Goal: Information Seeking & Learning: Learn about a topic

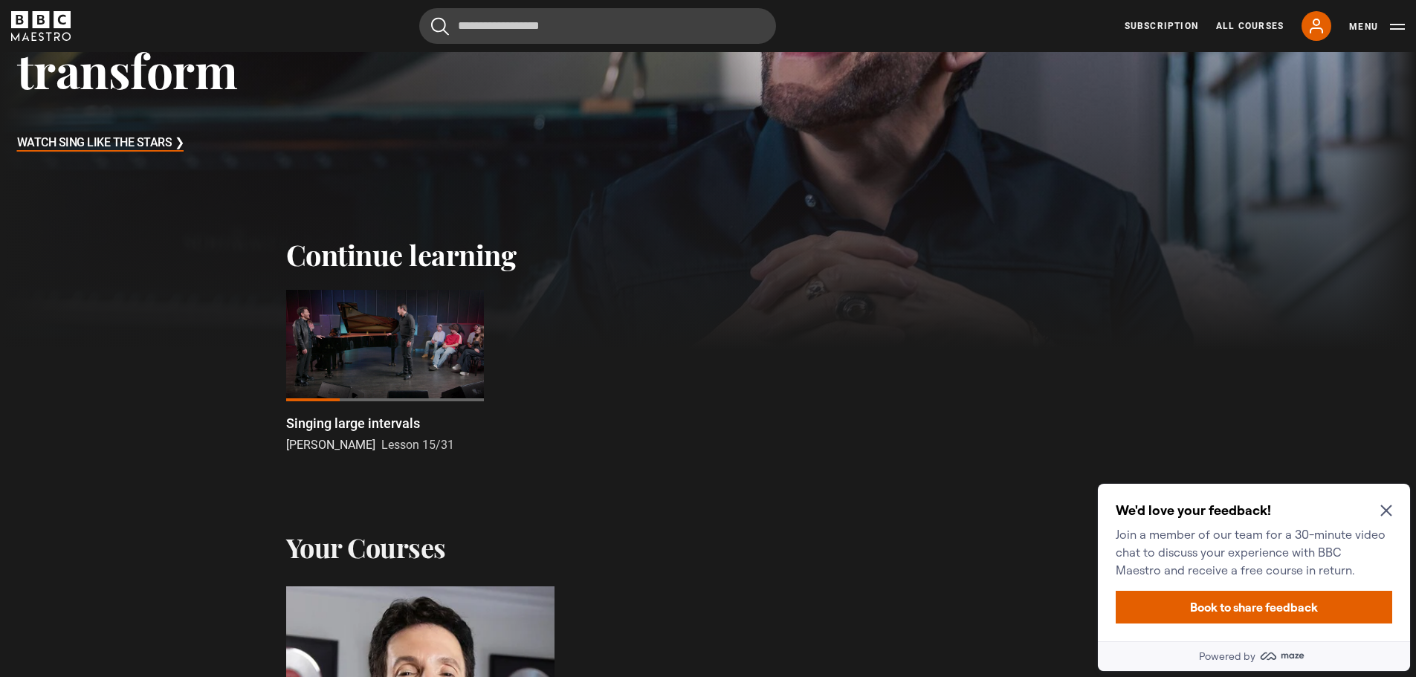
drag, startPoint x: 380, startPoint y: 343, endPoint x: 392, endPoint y: 340, distance: 12.3
click at [380, 341] on div at bounding box center [385, 345] width 198 height 111
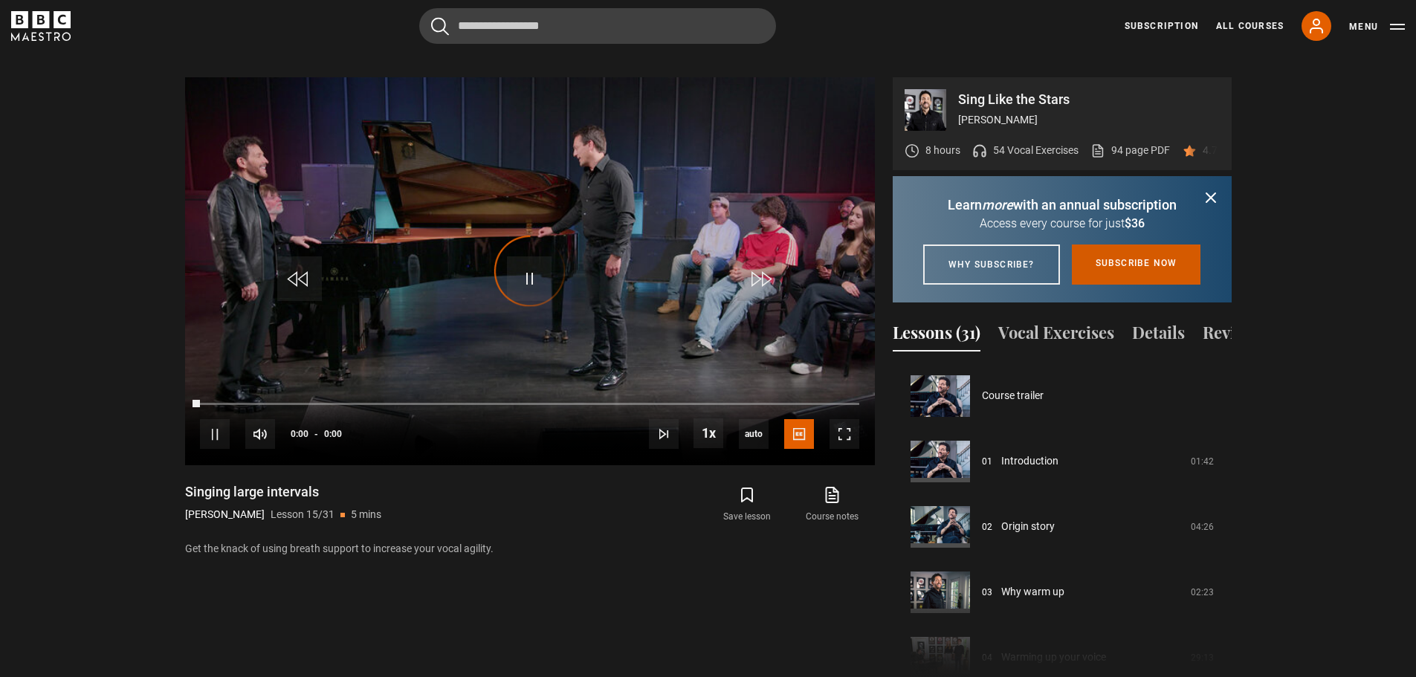
scroll to position [916, 0]
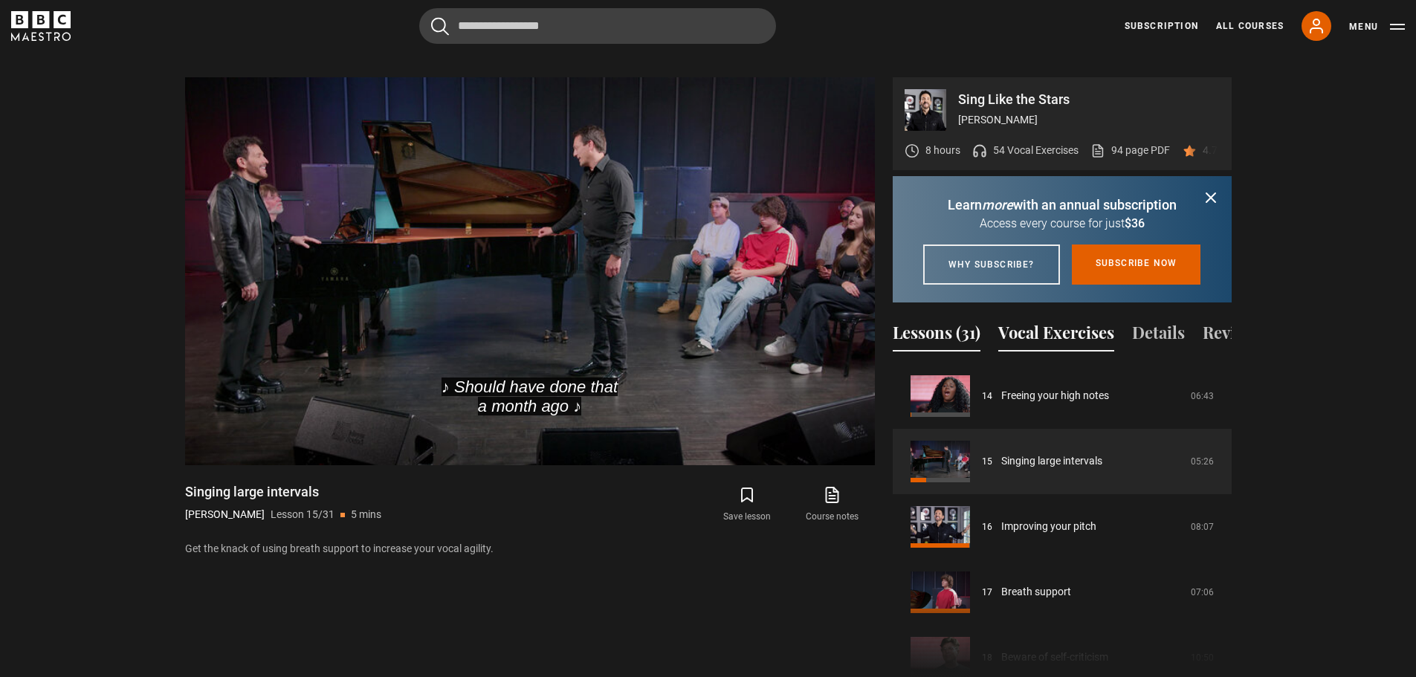
click at [1049, 346] on button "Vocal Exercises" at bounding box center [1056, 335] width 116 height 31
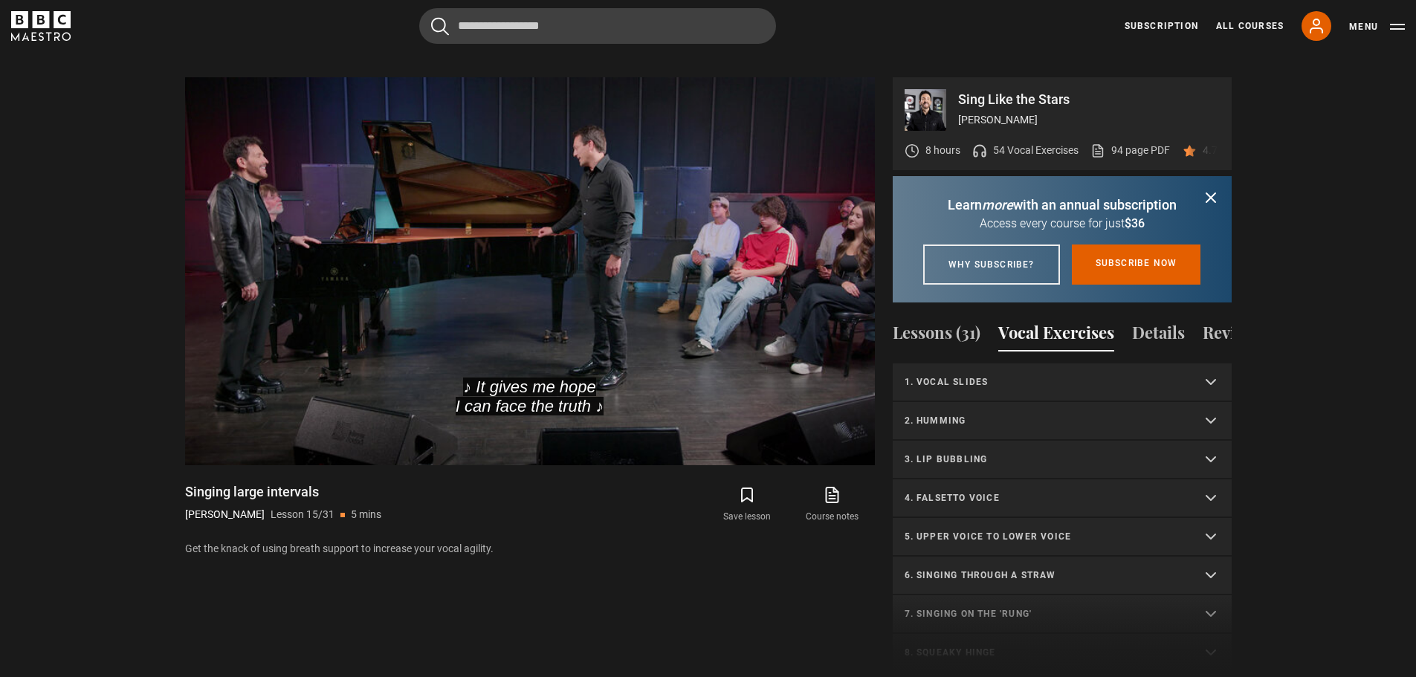
click at [1070, 345] on button "Vocal Exercises" at bounding box center [1056, 335] width 116 height 31
click at [1209, 405] on summary "3. Lip bubbling" at bounding box center [1062, 385] width 339 height 39
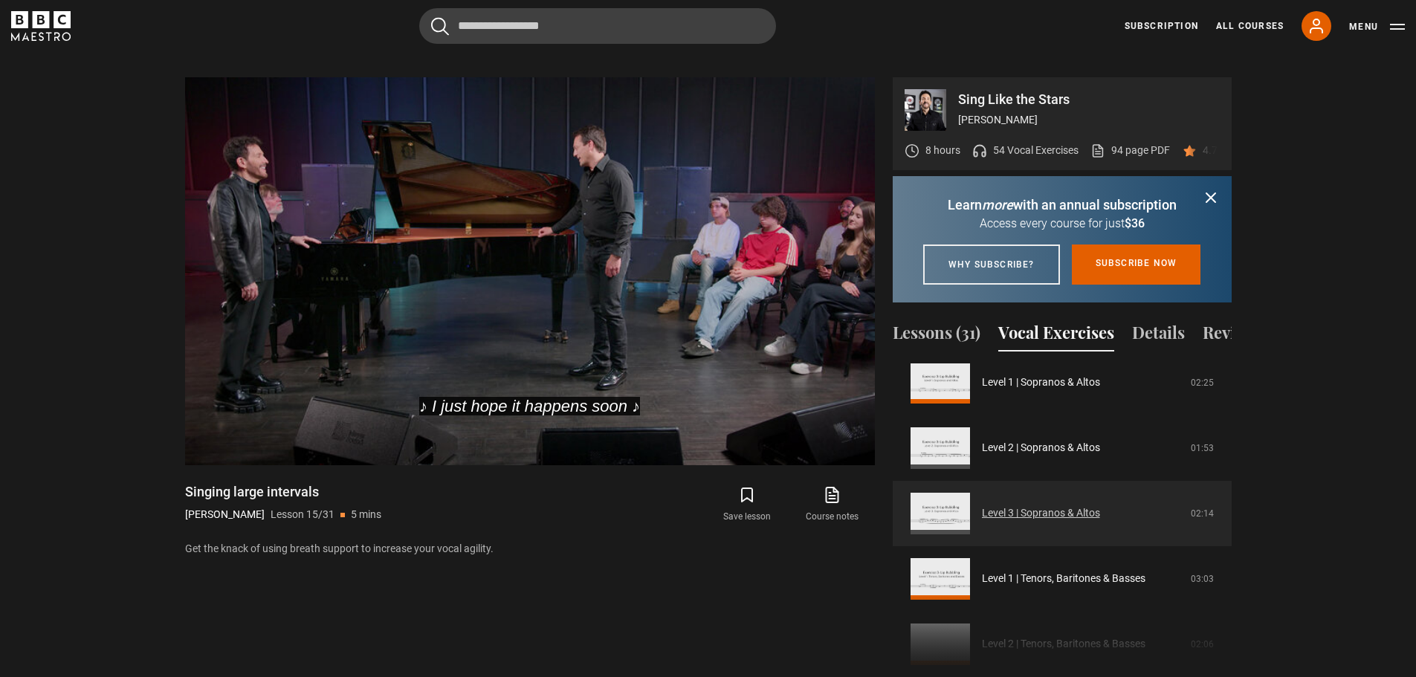
scroll to position [149, 0]
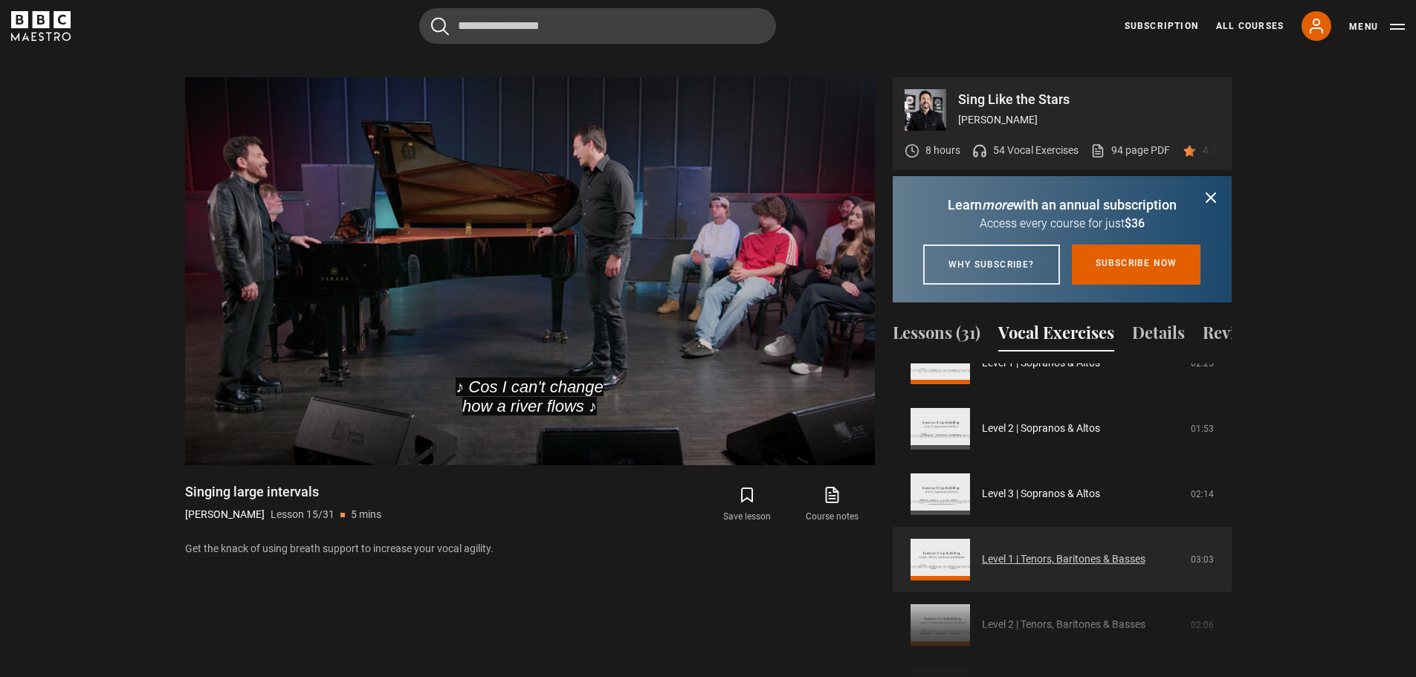
click at [1068, 567] on link "Level 1 | Tenors, Baritones & Basses" at bounding box center [1064, 560] width 164 height 16
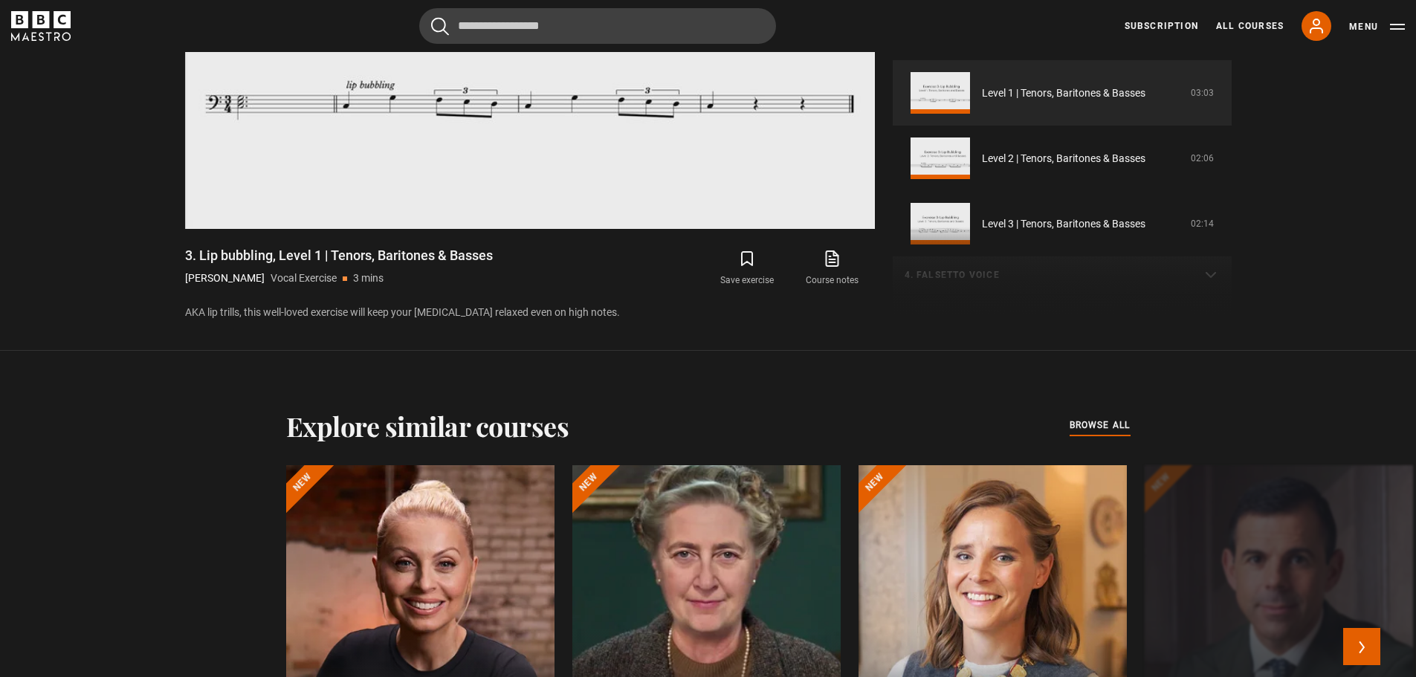
scroll to position [932, 0]
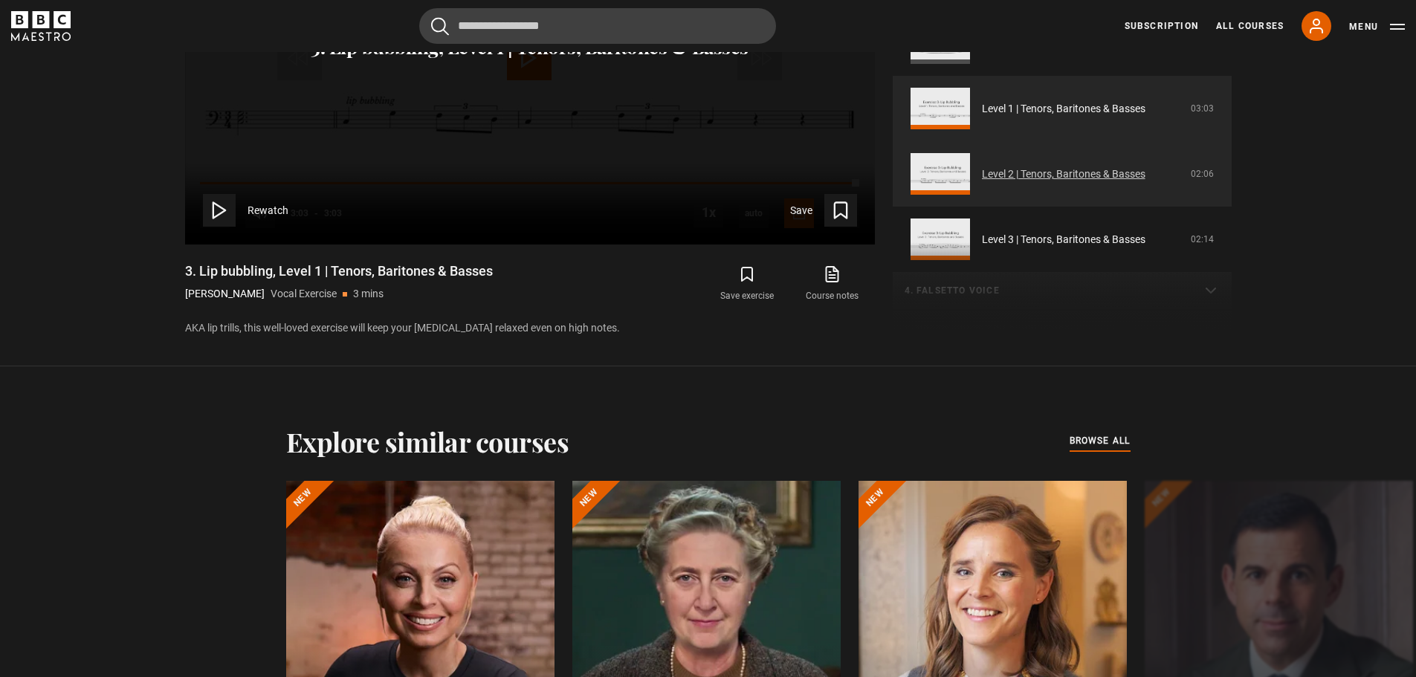
click at [1093, 175] on link "Level 2 | Tenors, Baritones & Basses" at bounding box center [1064, 175] width 164 height 16
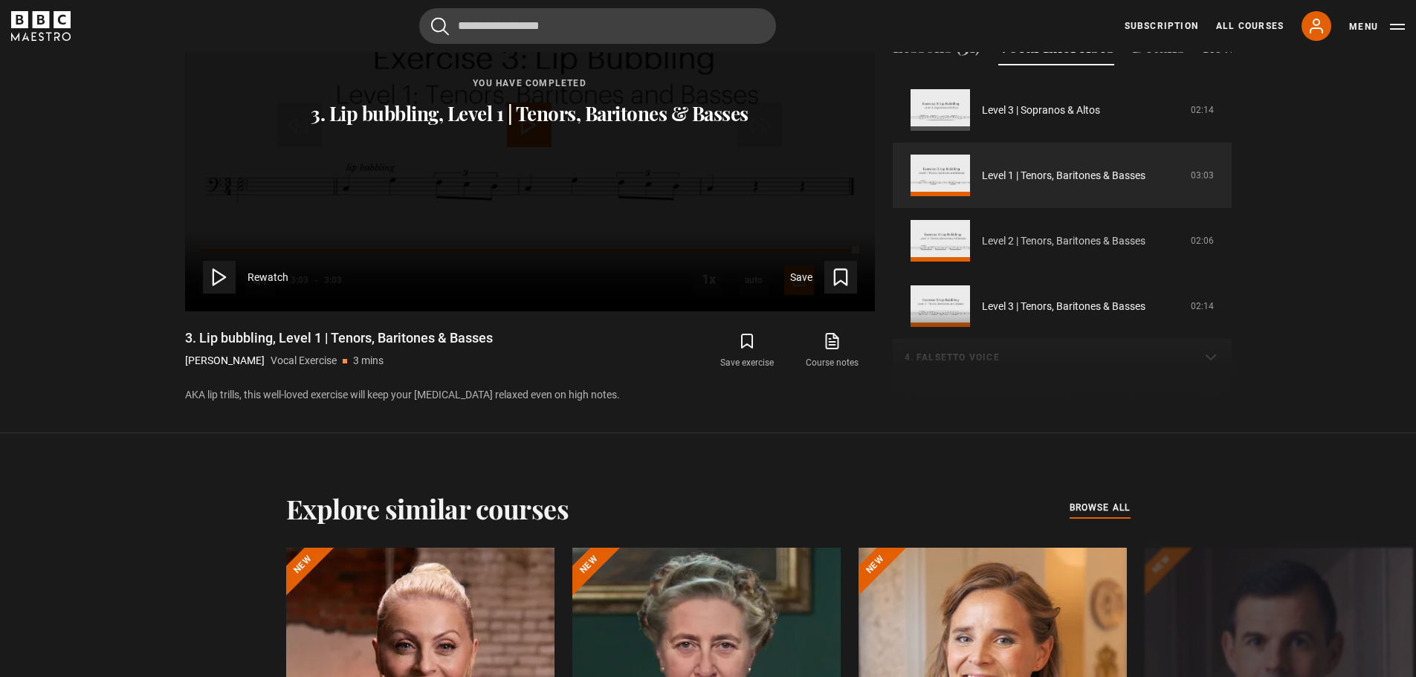
scroll to position [858, 0]
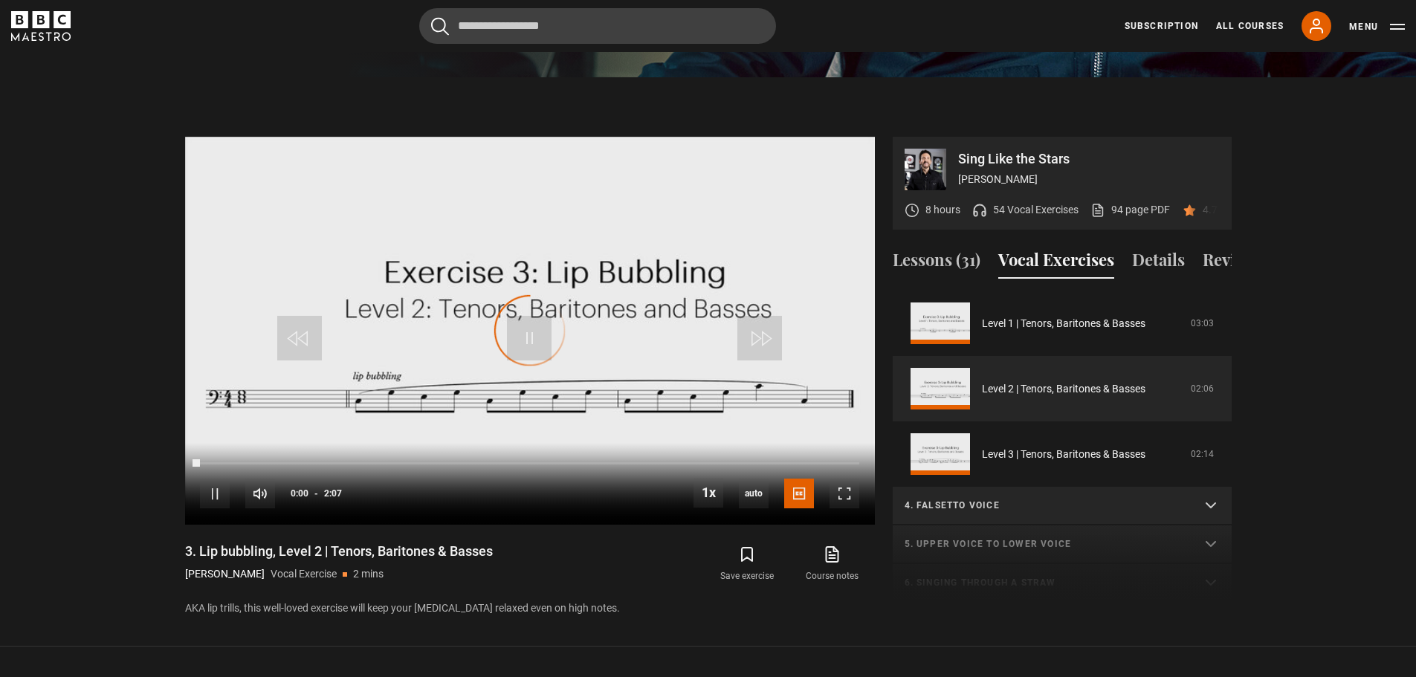
scroll to position [637, 0]
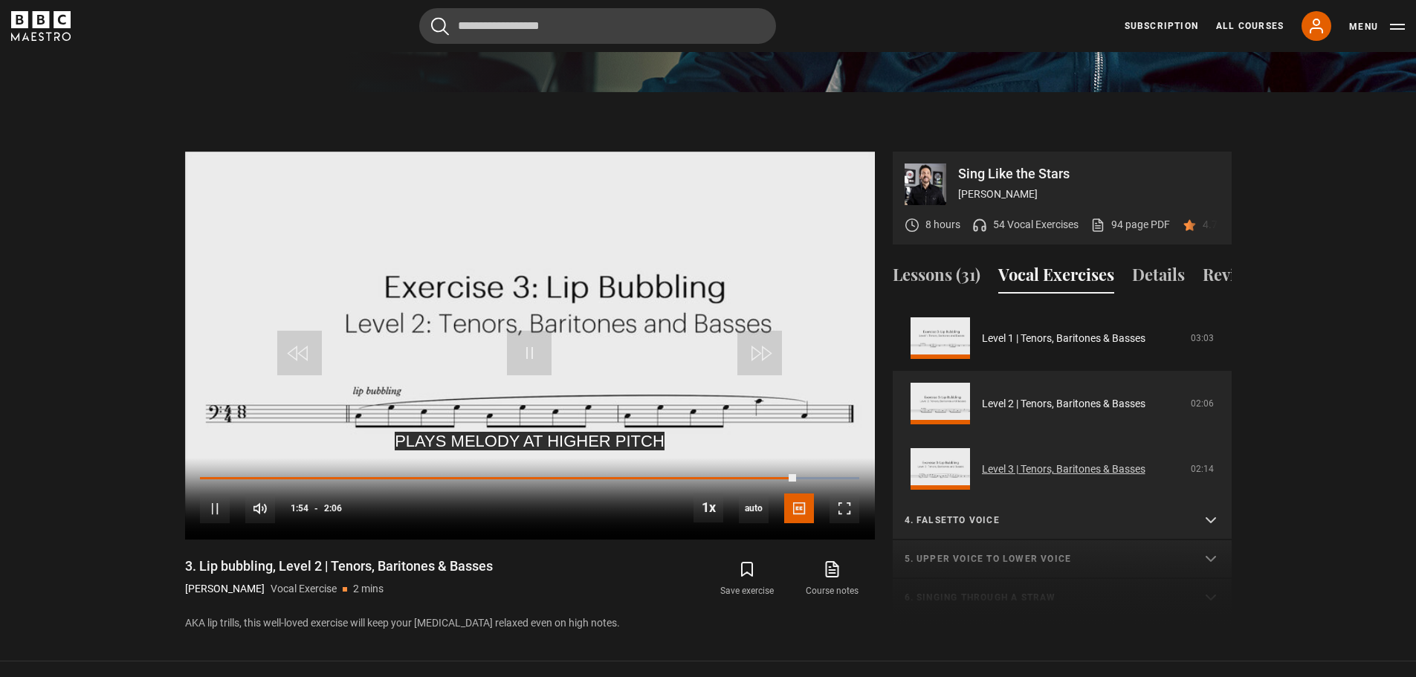
click at [1018, 465] on link "Level 3 | Tenors, Baritones & Basses" at bounding box center [1064, 470] width 164 height 16
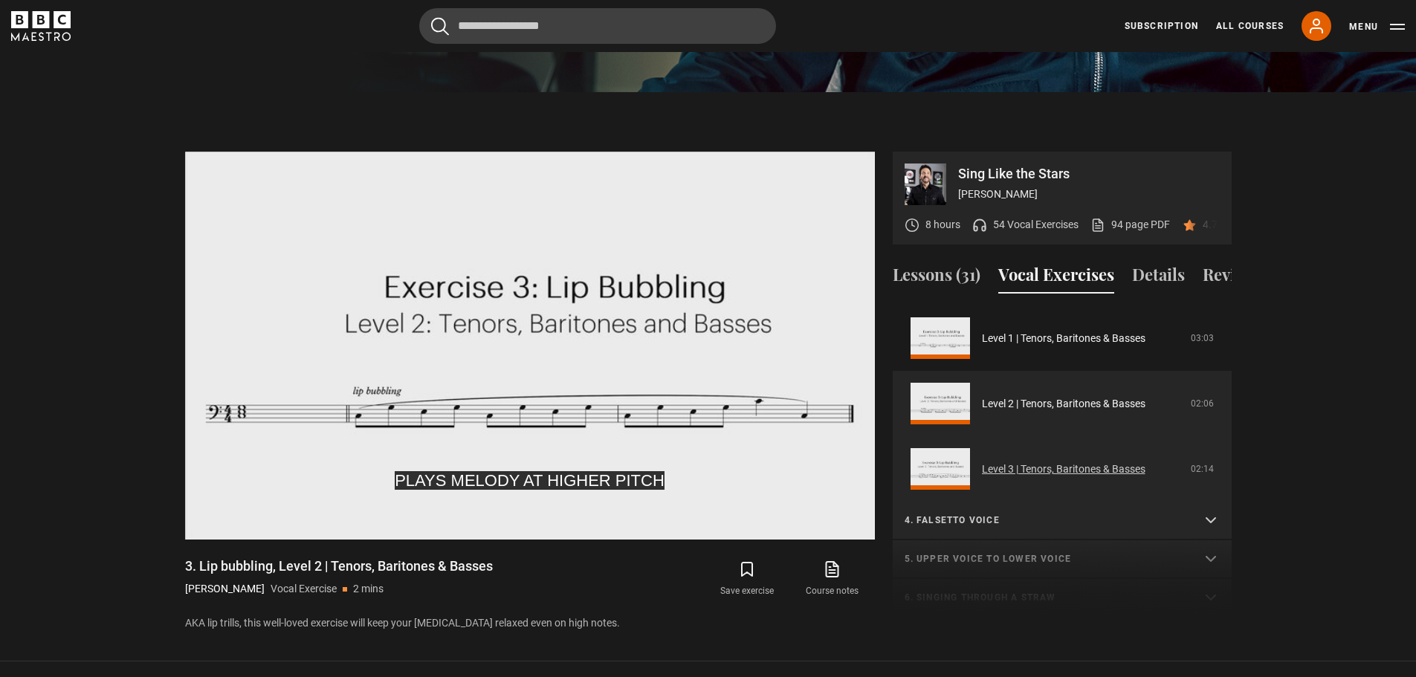
click at [1038, 466] on link "Level 3 | Tenors, Baritones & Basses" at bounding box center [1064, 470] width 164 height 16
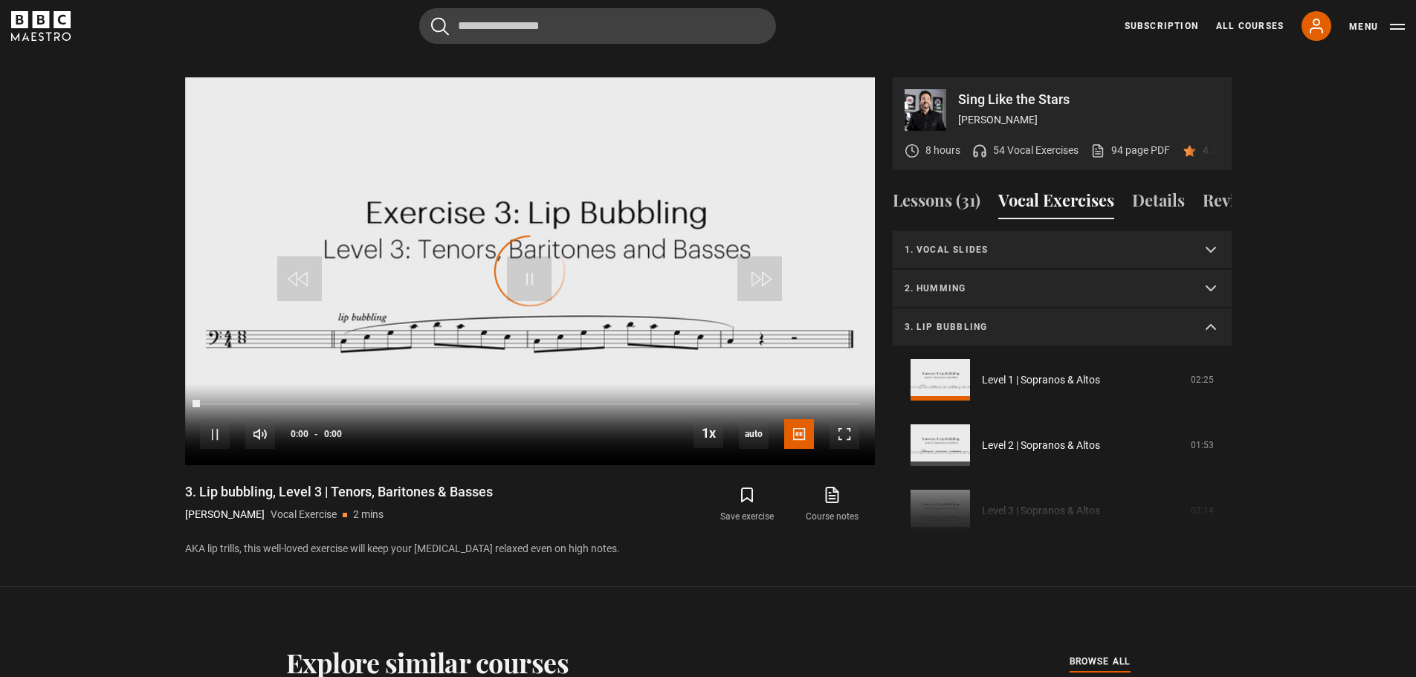
scroll to position [378, 0]
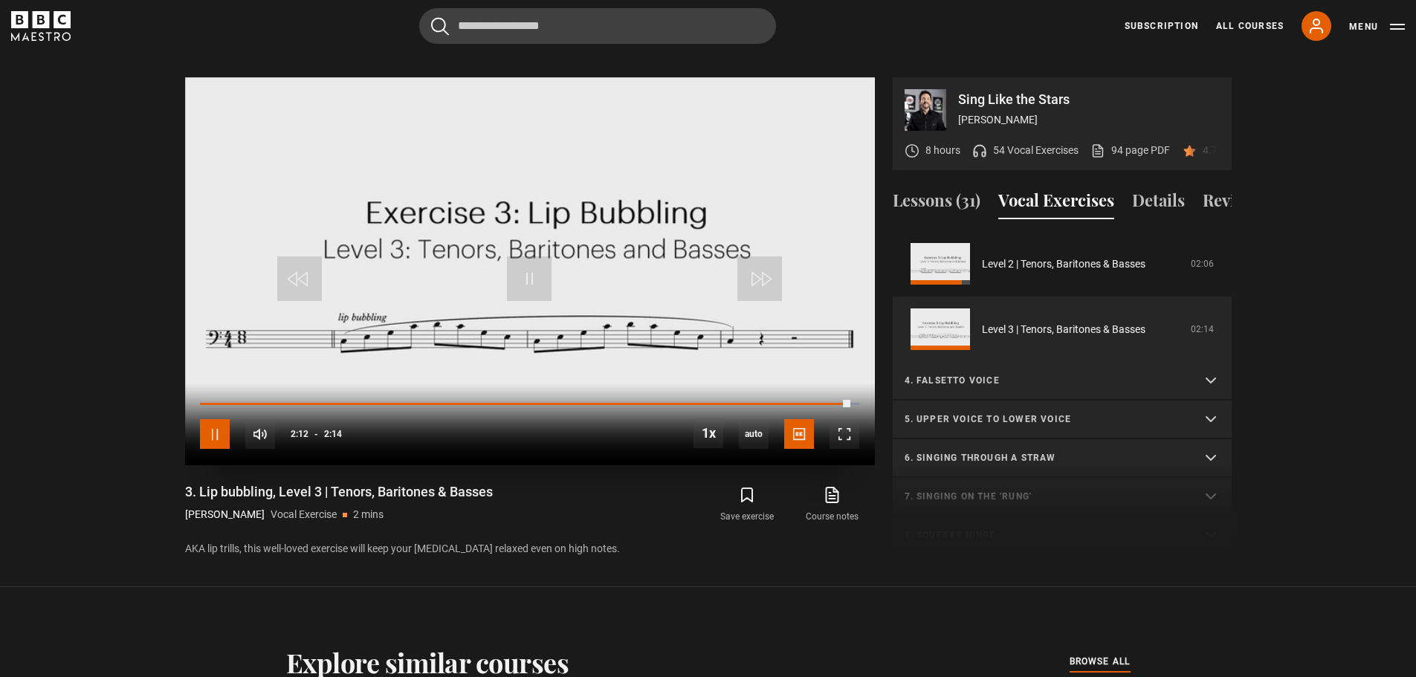
click at [218, 419] on span "Video Player" at bounding box center [215, 434] width 30 height 30
click at [977, 387] on p "4. Falsetto voice" at bounding box center [1044, 380] width 279 height 13
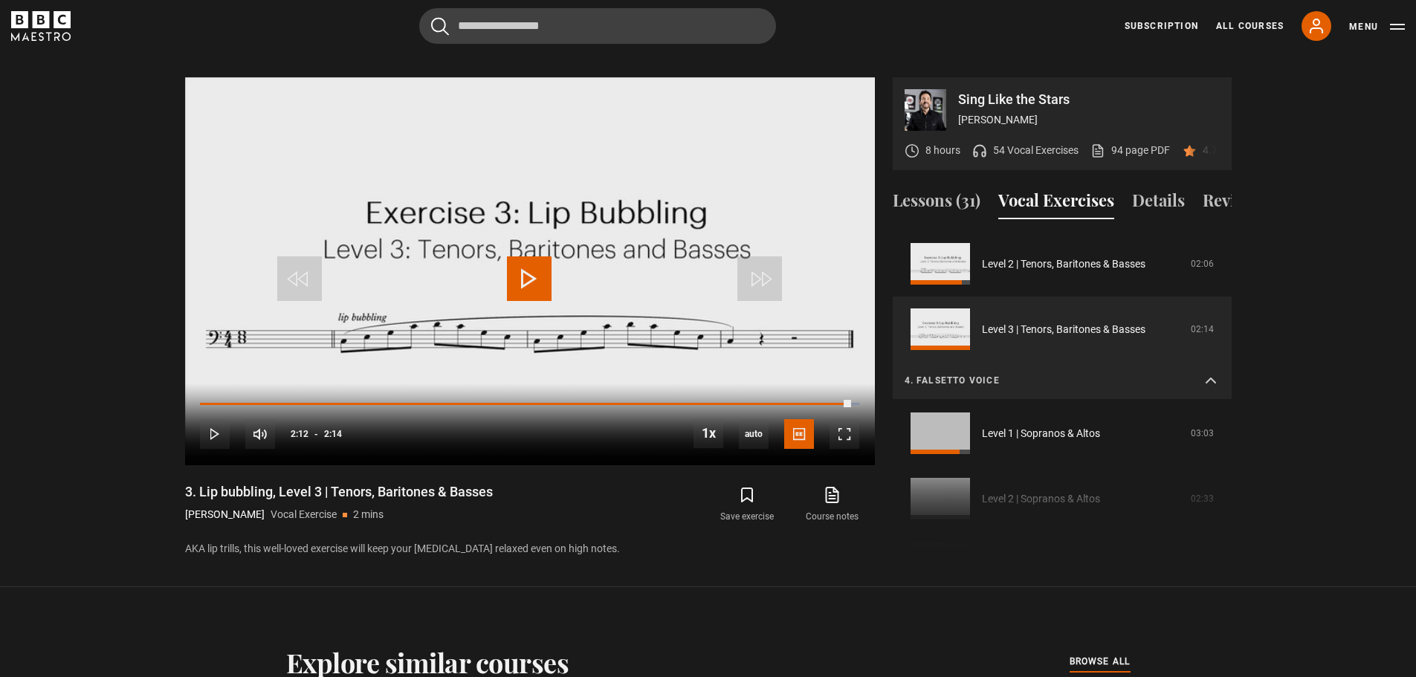
click at [977, 387] on p "4. Falsetto voice" at bounding box center [1044, 380] width 279 height 13
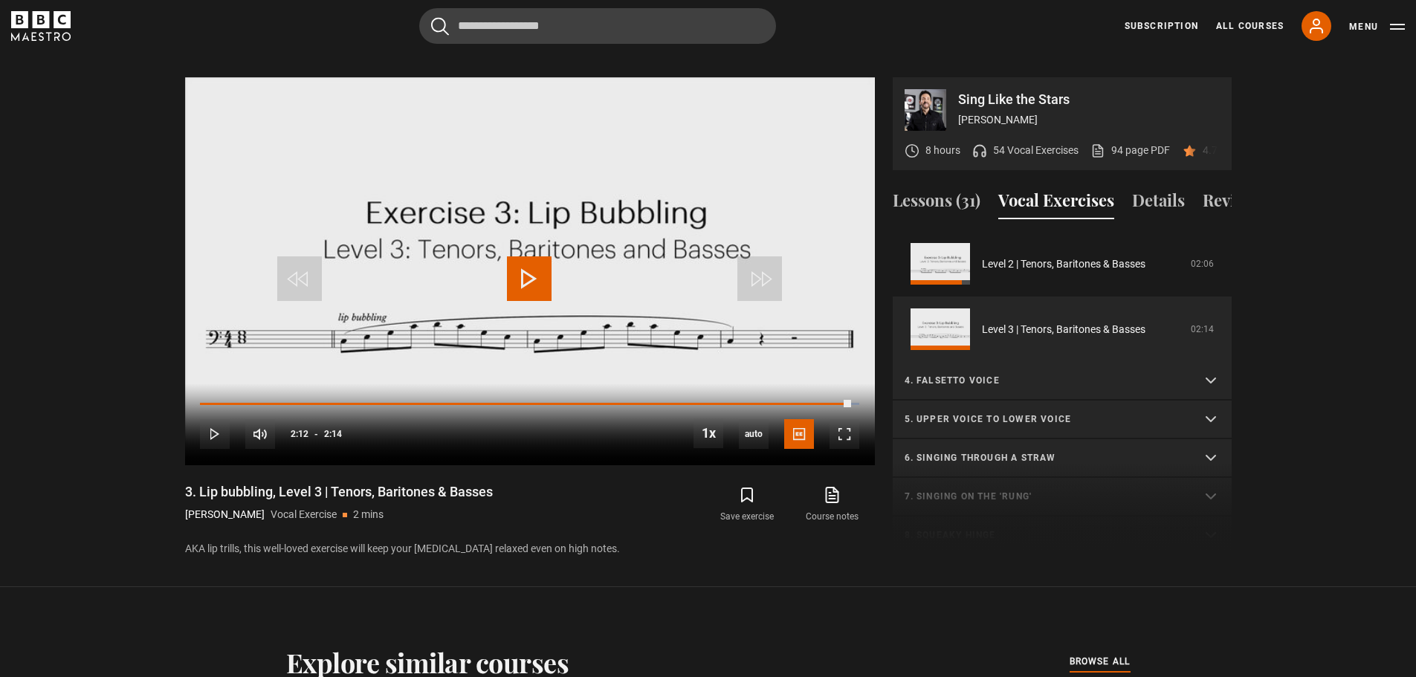
click at [1063, 381] on p "4. Falsetto voice" at bounding box center [1044, 380] width 279 height 13
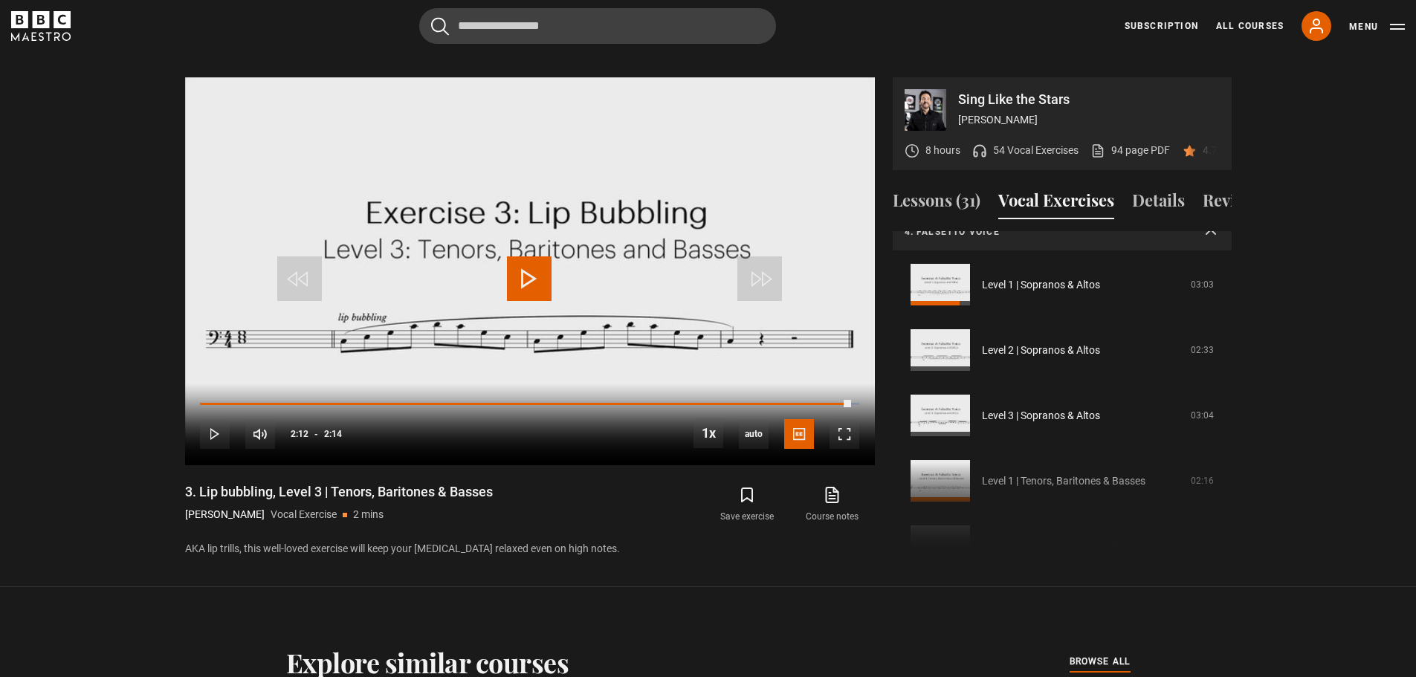
scroll to position [601, 0]
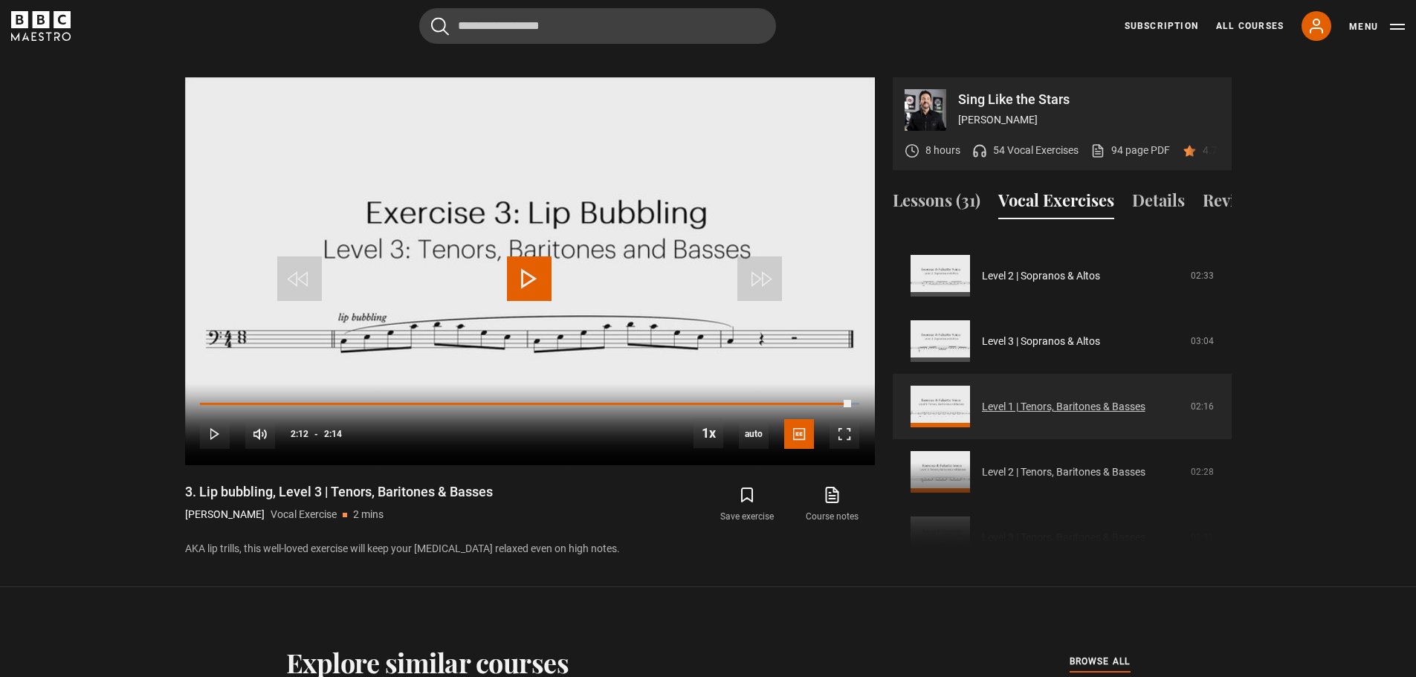
click at [1071, 410] on link "Level 1 | Tenors, Baritones & Basses" at bounding box center [1064, 407] width 164 height 16
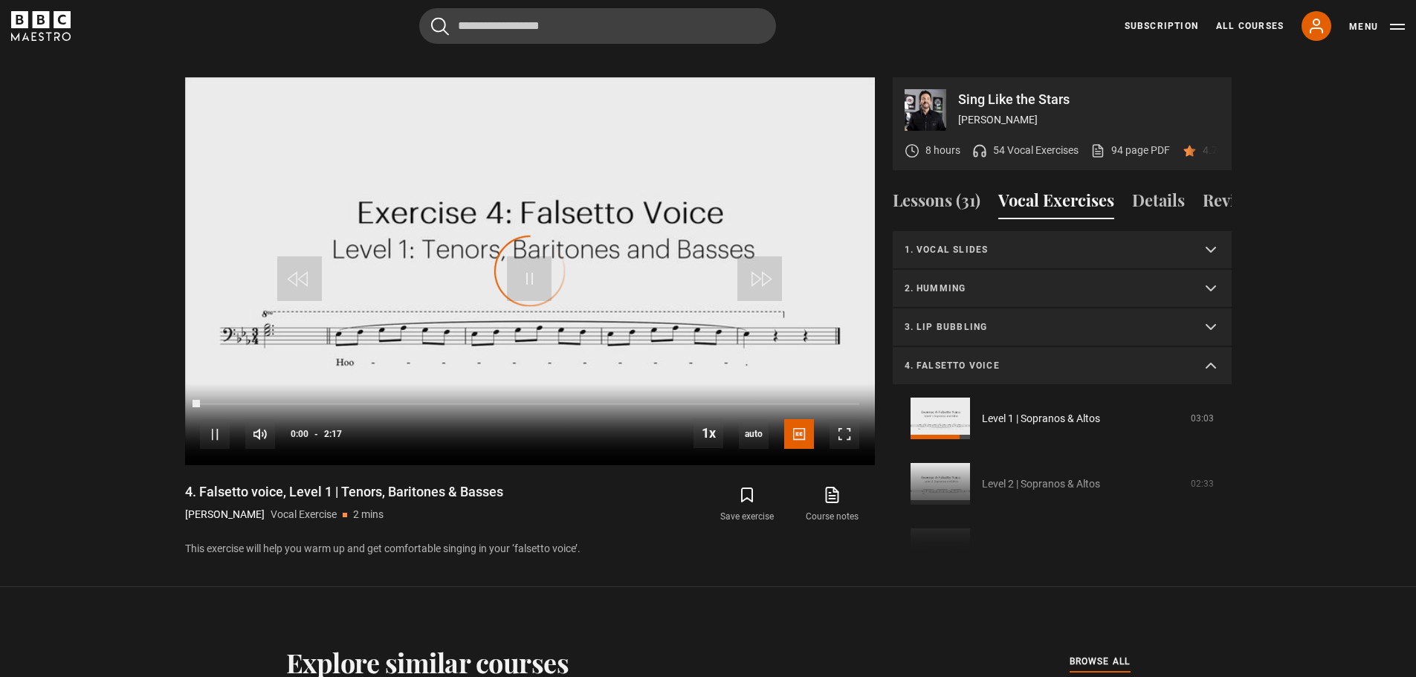
scroll to position [285, 0]
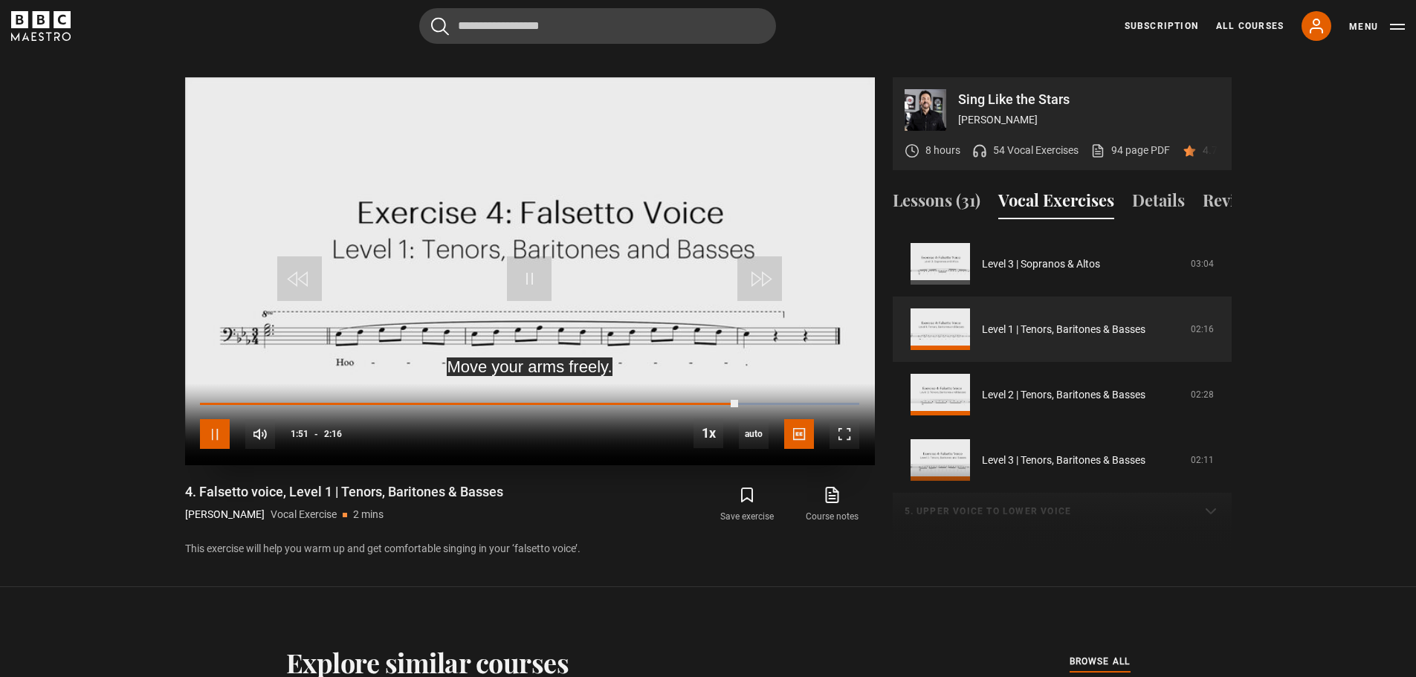
drag, startPoint x: 222, startPoint y: 416, endPoint x: 239, endPoint y: 416, distance: 17.8
click at [222, 419] on span "Video Player" at bounding box center [215, 434] width 30 height 30
